Goal: Transaction & Acquisition: Book appointment/travel/reservation

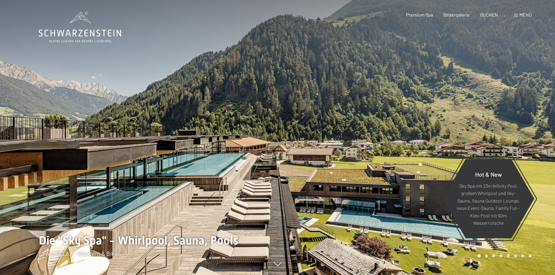
click at [523, 17] on div "Menü" at bounding box center [523, 15] width 18 height 6
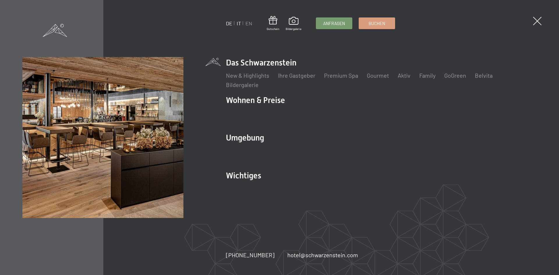
click at [240, 24] on link "IT" at bounding box center [239, 23] width 4 height 6
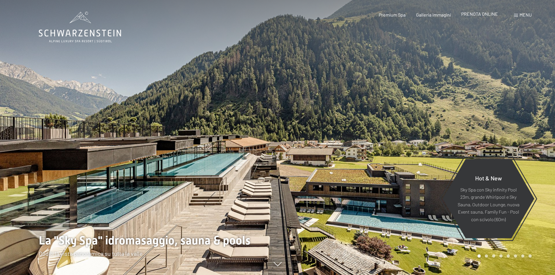
click at [489, 16] on span "PRENOTA ONLINE" at bounding box center [479, 14] width 37 height 6
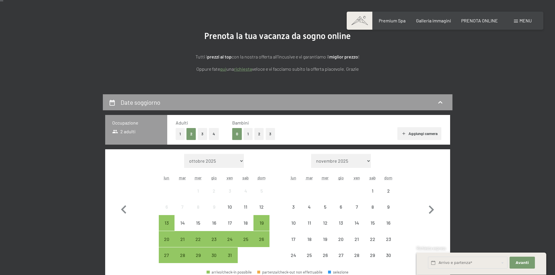
scroll to position [117, 0]
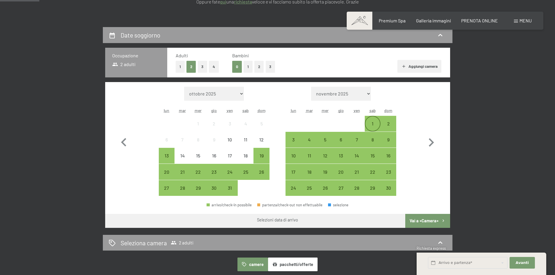
click at [371, 121] on div "1" at bounding box center [372, 128] width 15 height 15
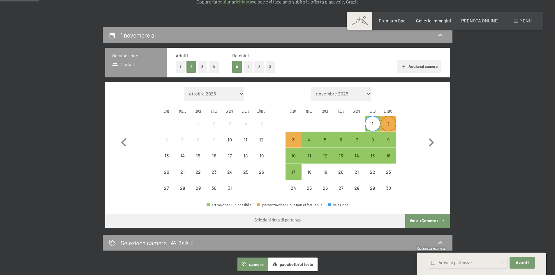
click at [389, 121] on div "2" at bounding box center [388, 128] width 15 height 15
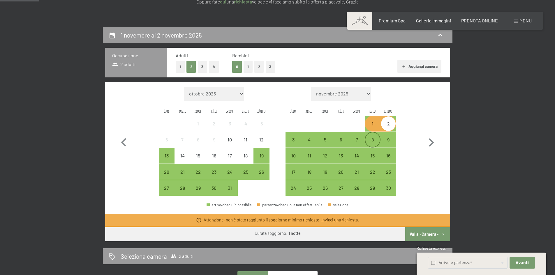
click at [373, 141] on div "8" at bounding box center [372, 145] width 15 height 15
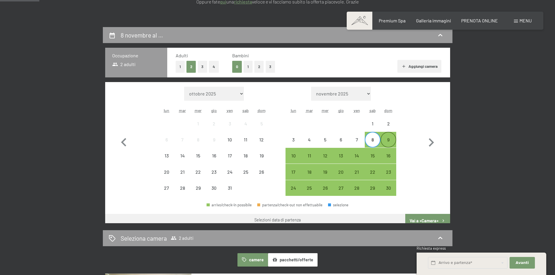
click at [389, 140] on div "9" at bounding box center [388, 145] width 15 height 15
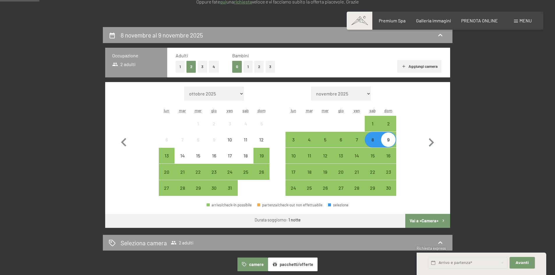
click at [425, 222] on button "Vai a «Camera»" at bounding box center [427, 221] width 45 height 14
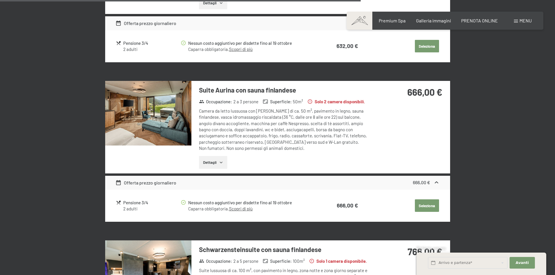
scroll to position [1163, 0]
